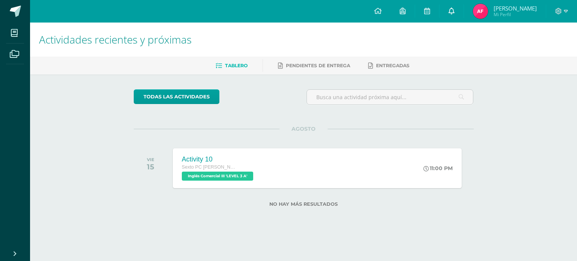
click at [455, 12] on icon at bounding box center [452, 11] width 6 height 7
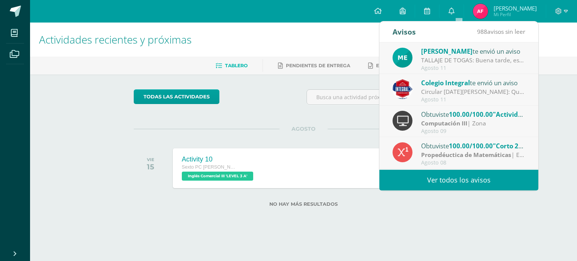
click at [501, 177] on link "Ver todos los avisos" at bounding box center [459, 180] width 159 height 21
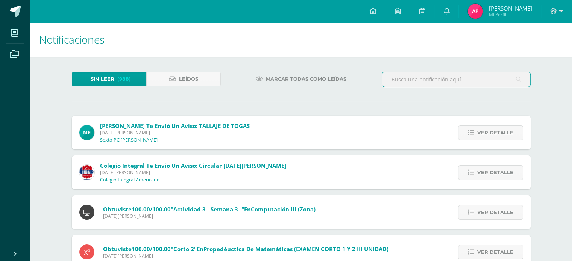
click at [458, 82] on input "text" at bounding box center [456, 79] width 148 height 15
type input "p"
type input "c"
type input "temas de examen"
click at [519, 76] on icon at bounding box center [518, 79] width 5 height 15
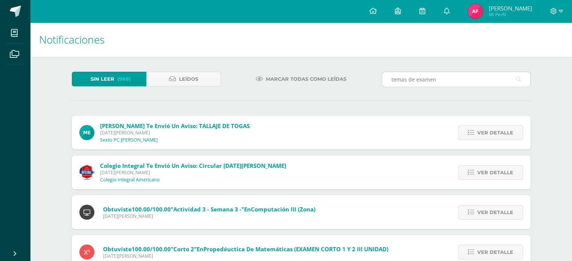
click at [519, 76] on icon at bounding box center [518, 79] width 5 height 15
click at [211, 77] on link "Leídos" at bounding box center [183, 79] width 74 height 15
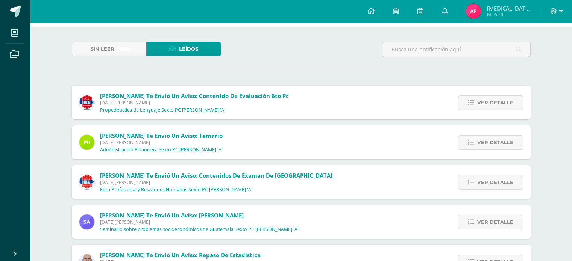
scroll to position [45, 0]
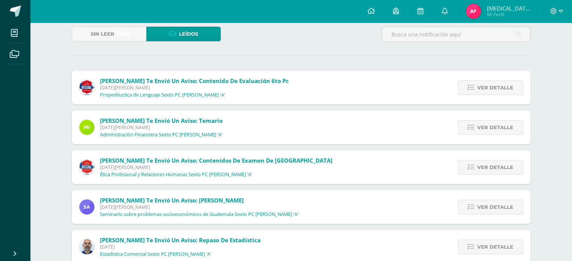
click at [203, 158] on span "[PERSON_NAME] te envió un aviso: Contenidos de Examen de [GEOGRAPHIC_DATA]" at bounding box center [216, 161] width 232 height 8
click at [115, 182] on div "[PERSON_NAME] te envió un aviso: Contenidos de Examen de [GEOGRAPHIC_DATA] [DAT…" at bounding box center [206, 167] width 268 height 34
click at [90, 166] on img at bounding box center [86, 167] width 15 height 15
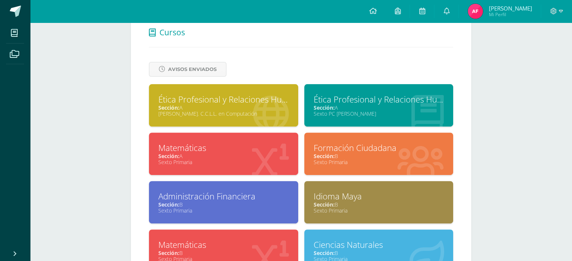
scroll to position [241, 0]
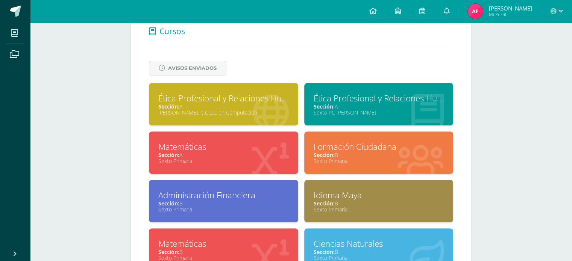
click at [348, 152] on div "Formación Ciudadana" at bounding box center [379, 147] width 130 height 12
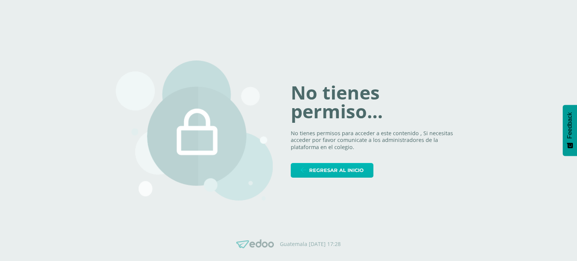
click at [350, 167] on span "Regresar al inicio" at bounding box center [336, 171] width 55 height 14
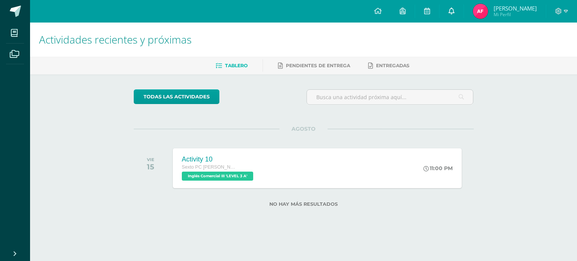
click at [458, 15] on link at bounding box center [452, 11] width 24 height 23
click at [405, 192] on div "todas las Actividades No tienes actividades Échale un vistazo a los demás perío…" at bounding box center [304, 152] width 370 height 157
click at [450, 11] on link at bounding box center [452, 11] width 24 height 23
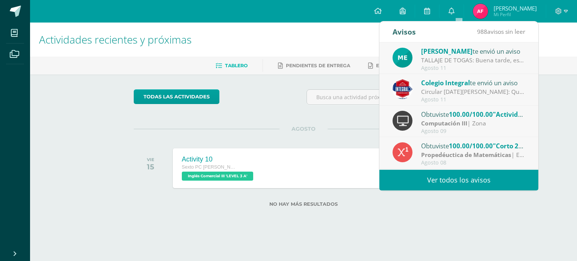
click at [409, 180] on link "Ver todos los avisos" at bounding box center [459, 180] width 159 height 21
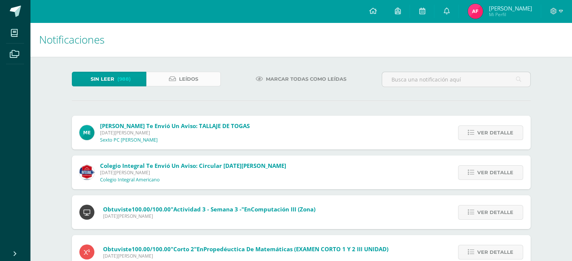
click at [190, 77] on span "Leídos" at bounding box center [188, 79] width 19 height 14
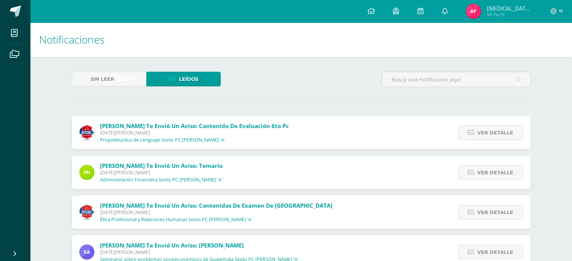
click at [190, 77] on span "Leídos" at bounding box center [188, 79] width 19 height 14
click at [506, 215] on span "Ver detalle" at bounding box center [495, 213] width 36 height 14
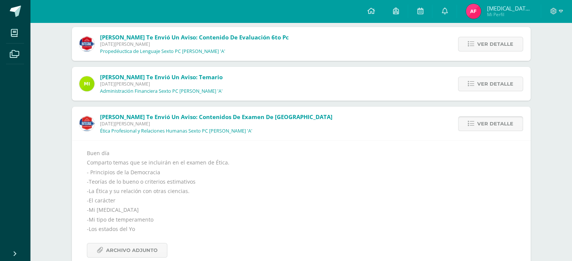
scroll to position [90, 0]
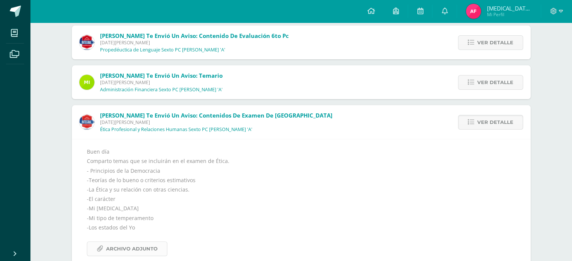
click at [158, 245] on link "Archivo Adjunto" at bounding box center [127, 249] width 80 height 15
